Goal: Book appointment/travel/reservation

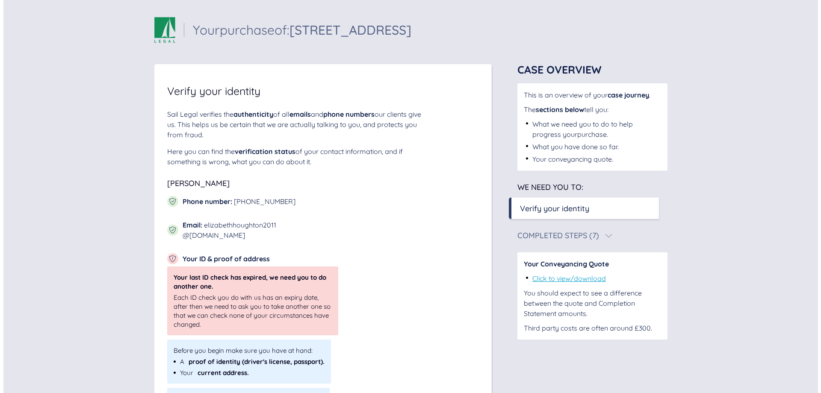
scroll to position [50, 0]
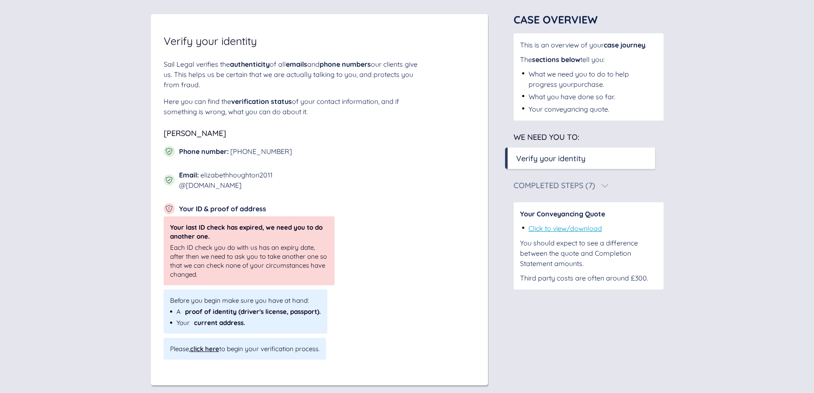
click at [289, 243] on div "Each ID check you do with us has an expiry date, after then we need to ask you …" at bounding box center [249, 261] width 158 height 36
click at [211, 345] on div "click here" at bounding box center [204, 349] width 29 height 8
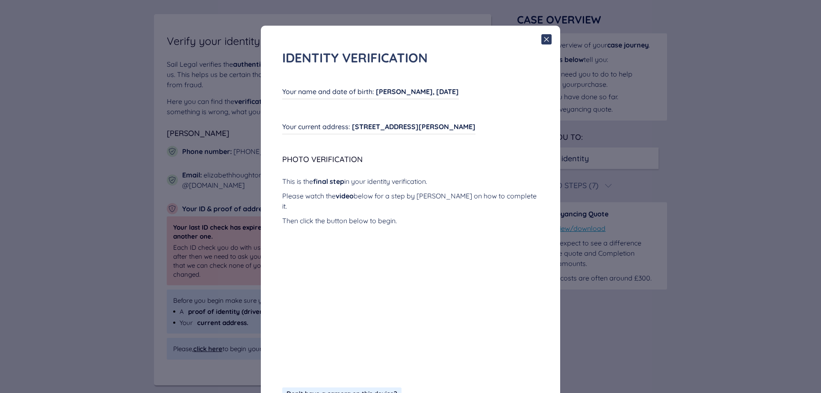
scroll to position [78, 0]
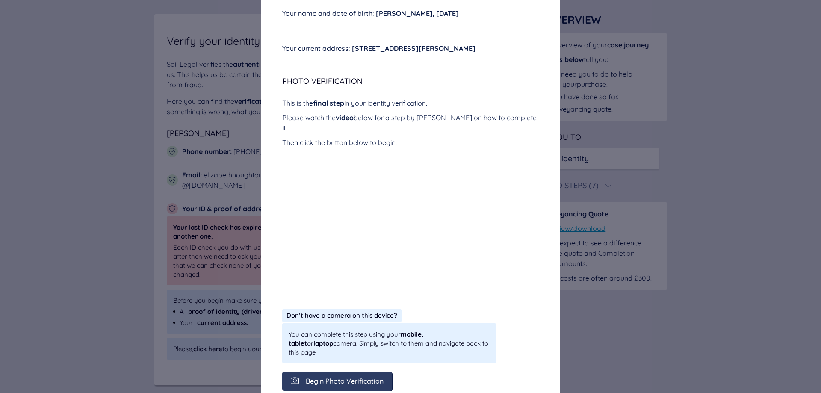
click at [361, 377] on span "Begin Photo Verification" at bounding box center [345, 381] width 78 height 8
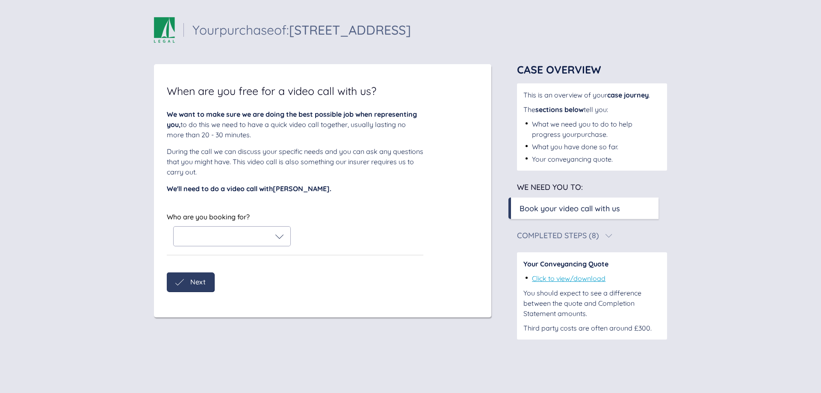
click at [273, 238] on div at bounding box center [232, 236] width 104 height 9
click at [262, 257] on div "[PERSON_NAME]" at bounding box center [231, 258] width 103 height 10
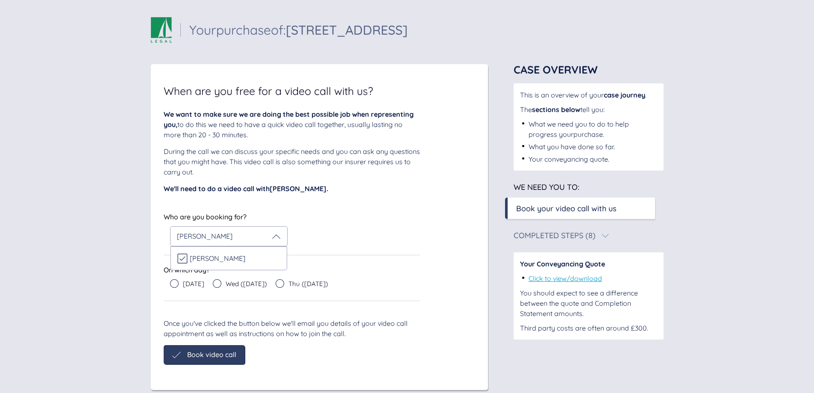
click at [399, 255] on div "Who are you booking for? [PERSON_NAME] Who are you booking for? [PERSON_NAME] […" at bounding box center [292, 256] width 257 height 90
click at [216, 286] on icon at bounding box center [217, 283] width 9 height 9
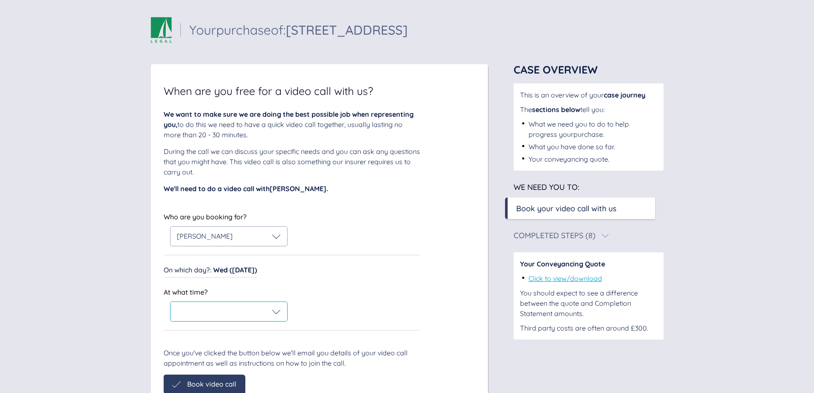
click at [277, 319] on div at bounding box center [229, 311] width 117 height 19
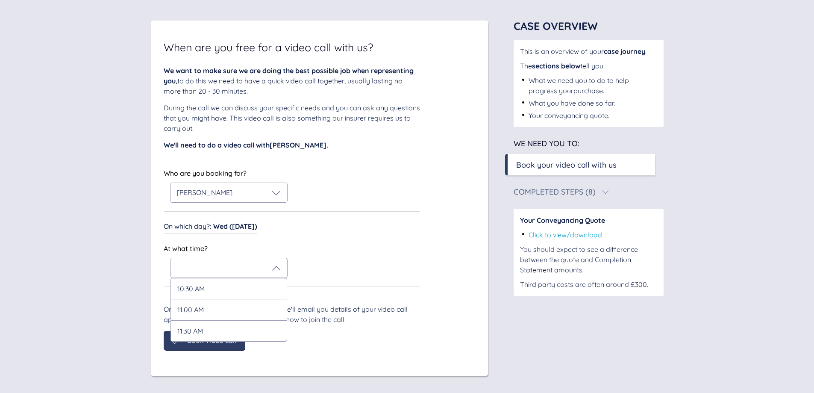
click at [319, 242] on div "Who are you booking for? [PERSON_NAME] Who are you booking for? [PERSON_NAME] O…" at bounding box center [292, 227] width 257 height 120
click at [233, 226] on span "Wed ([DATE])" at bounding box center [235, 226] width 44 height 9
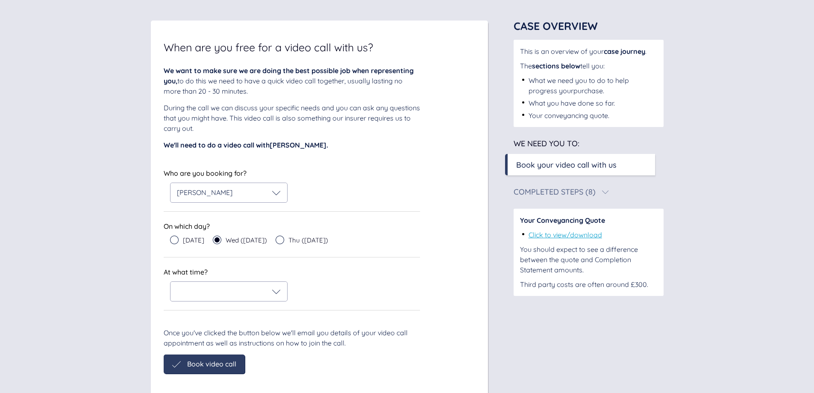
click at [279, 239] on icon at bounding box center [280, 240] width 9 height 9
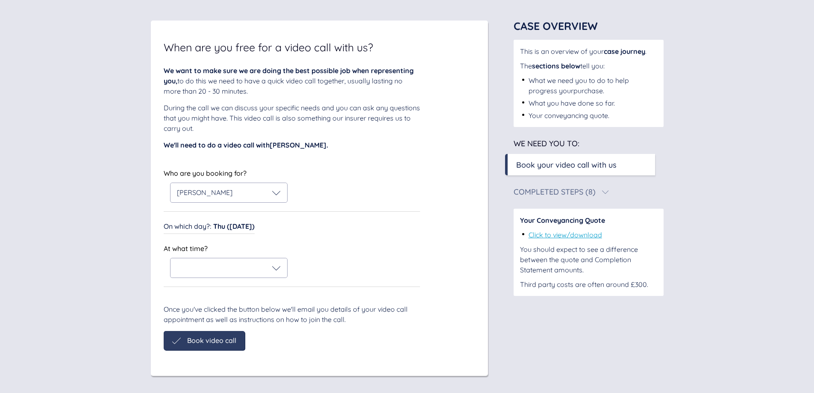
click at [284, 278] on div "At what time? At what time?" at bounding box center [292, 264] width 257 height 44
click at [278, 270] on icon at bounding box center [276, 268] width 9 height 9
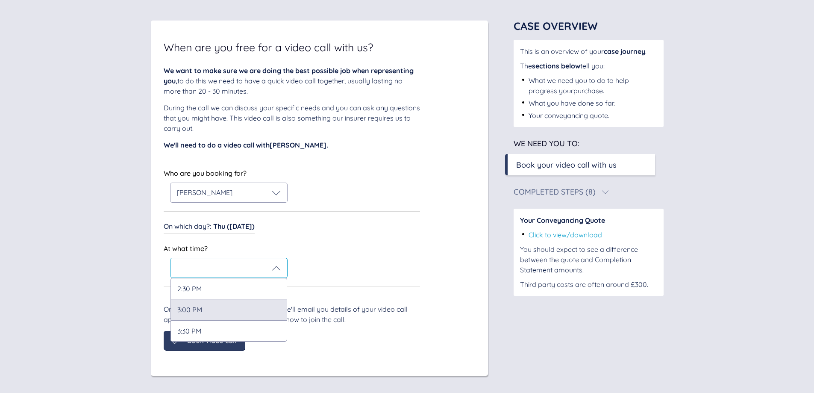
click at [269, 311] on div "3:00 PM" at bounding box center [229, 309] width 117 height 21
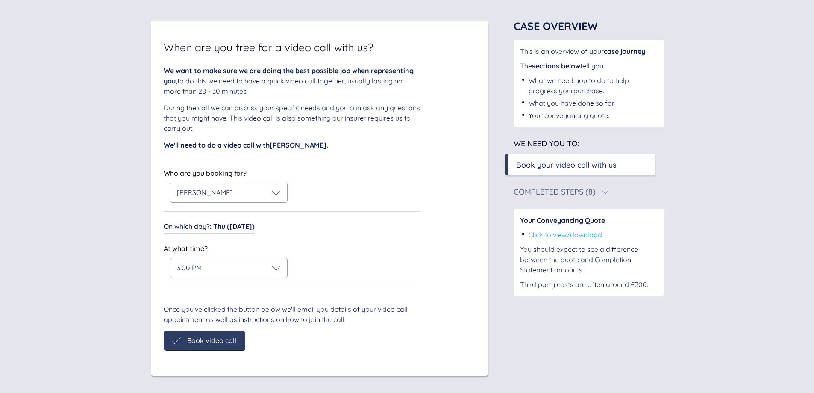
scroll to position [13, 0]
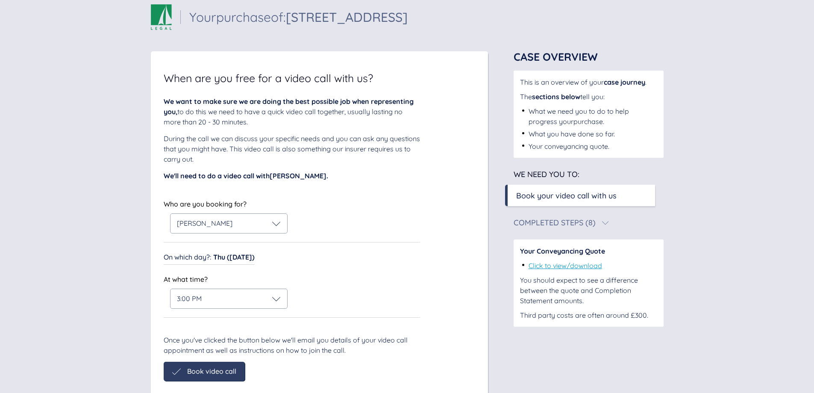
click at [217, 362] on div "Book video call" at bounding box center [204, 371] width 81 height 19
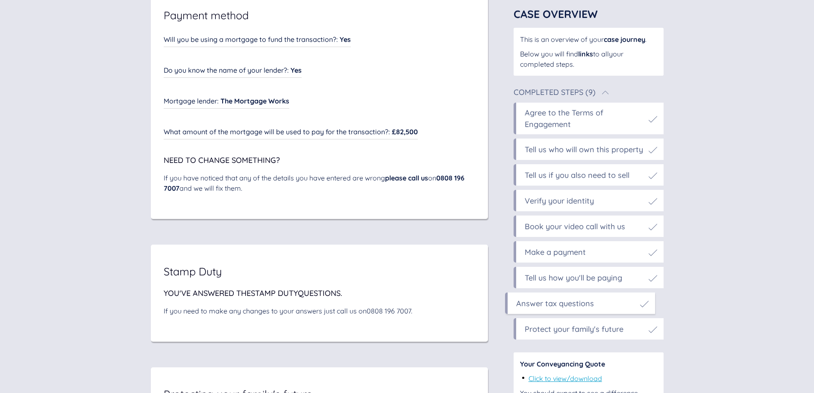
scroll to position [4593, 0]
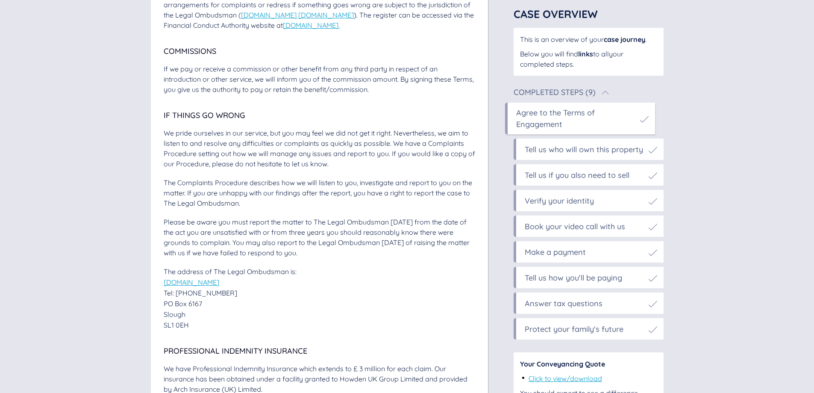
scroll to position [2071, 0]
